Goal: Go to known website: Go to known website

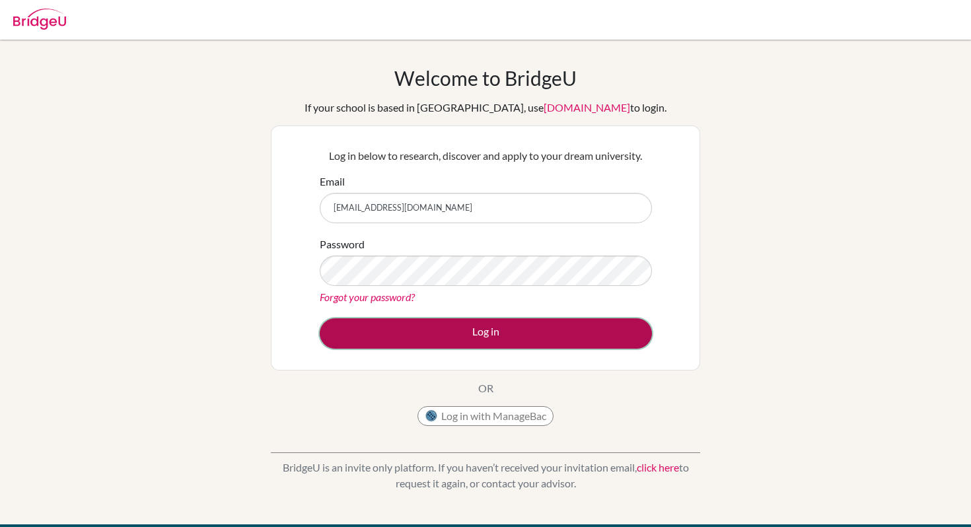
click at [402, 322] on button "Log in" at bounding box center [486, 334] width 332 height 30
click at [406, 329] on button "Log in" at bounding box center [486, 334] width 332 height 30
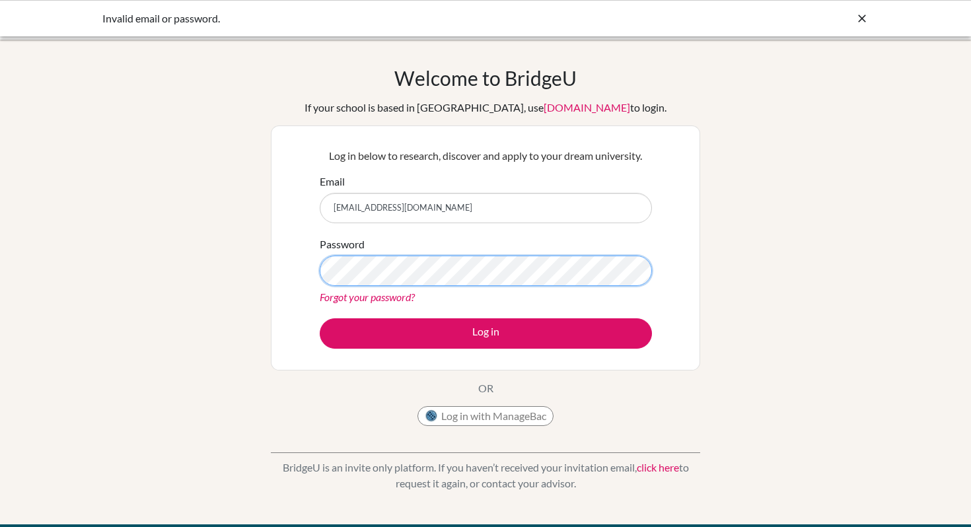
click at [320, 319] on button "Log in" at bounding box center [486, 334] width 332 height 30
click at [544, 106] on link "[DOMAIN_NAME]" at bounding box center [587, 107] width 87 height 13
